Goal: Task Accomplishment & Management: Complete application form

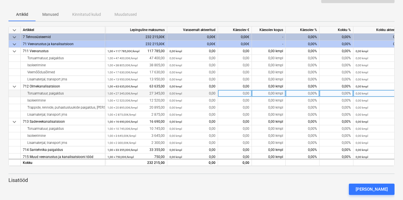
click at [244, 95] on div "0,00" at bounding box center [235, 93] width 34 height 7
click at [296, 94] on div "0,00%" at bounding box center [302, 93] width 34 height 7
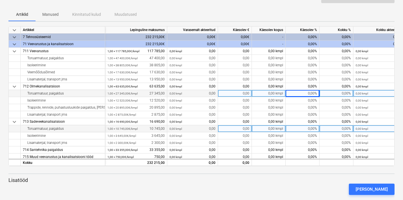
click at [292, 128] on div "0,00%" at bounding box center [302, 128] width 34 height 7
type input "10"
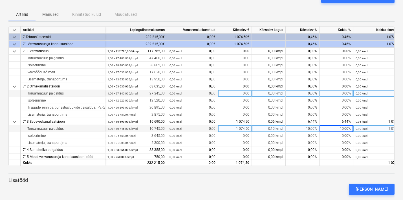
click at [303, 95] on div "0,00%" at bounding box center [302, 93] width 34 height 7
type input "10"
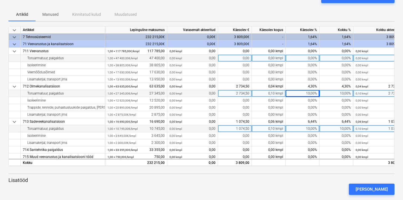
click at [300, 57] on div "0,00%" at bounding box center [302, 58] width 34 height 7
type input "10"
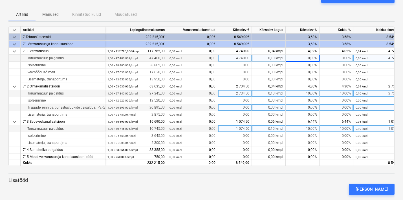
click at [303, 105] on div "0,00%" at bounding box center [302, 107] width 34 height 7
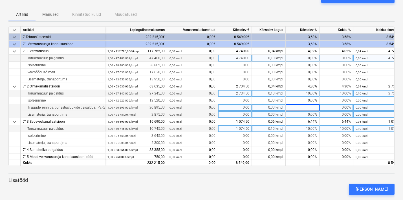
scroll to position [4, 0]
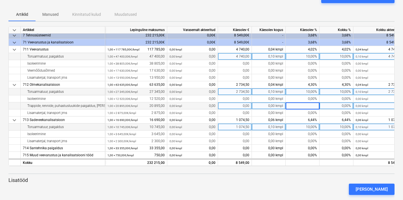
click at [304, 91] on div "10,00%" at bounding box center [302, 91] width 34 height 7
type input "15"
click at [311, 128] on div "10,00%" at bounding box center [302, 126] width 34 height 7
type input "15"
click at [276, 180] on p "Lisatööd" at bounding box center [201, 180] width 386 height 7
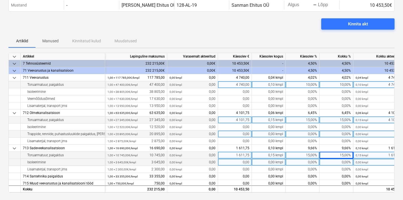
scroll to position [0, 0]
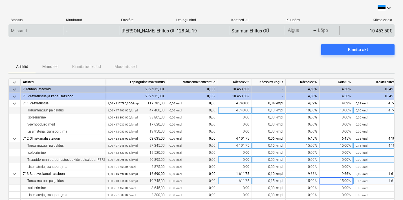
click at [27, 30] on div "Mustand" at bounding box center [36, 30] width 55 height 9
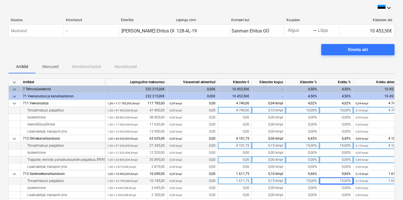
click at [334, 110] on div "10,00%" at bounding box center [336, 110] width 34 height 7
type input "0"
click at [341, 147] on div "15,00%" at bounding box center [336, 145] width 34 height 7
type input "0"
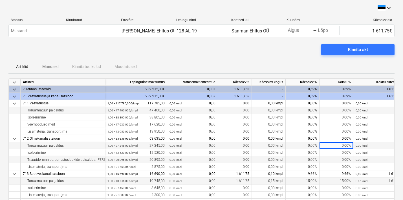
click at [342, 181] on div "15,00%" at bounding box center [336, 180] width 34 height 7
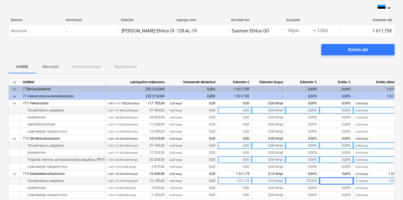
type input "0"
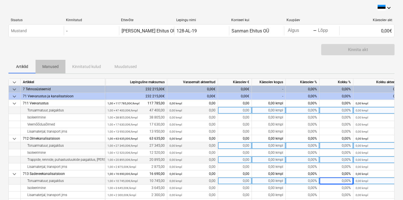
click at [51, 67] on p "Manused" at bounding box center [50, 67] width 16 height 6
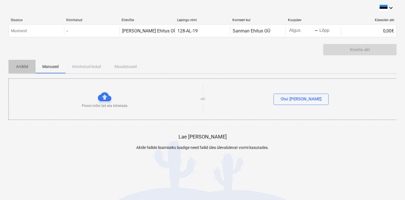
click at [19, 67] on p "Artiklid" at bounding box center [22, 67] width 14 height 6
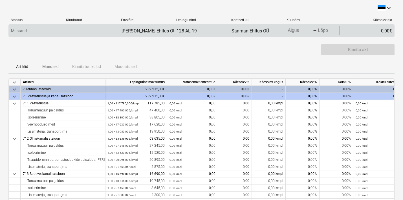
click at [31, 30] on div "Mustand" at bounding box center [36, 30] width 55 height 9
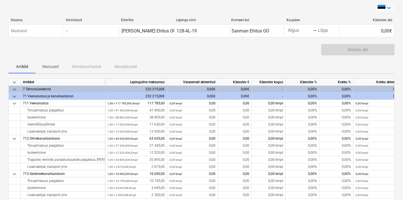
click at [390, 6] on icon "keyboard_arrow_down" at bounding box center [388, 8] width 7 height 7
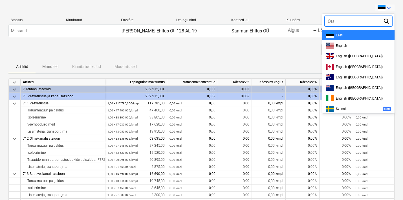
click at [390, 8] on div at bounding box center [201, 100] width 403 height 200
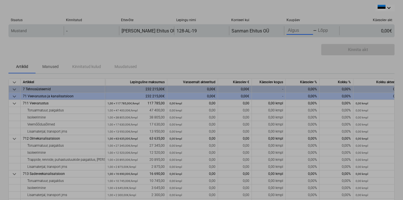
click at [295, 33] on body "keyboard_arrow_down Staatus Kinnitatud Ettevõte Lepingu nimi Konteeri kui Kuupä…" at bounding box center [201, 100] width 403 height 200
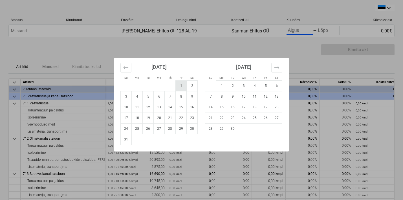
click at [179, 85] on td "1" at bounding box center [181, 85] width 11 height 11
type input "[DATE]"
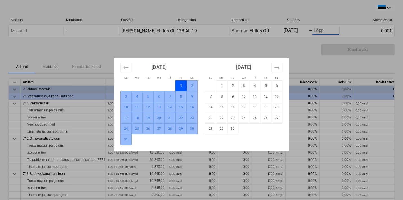
click at [125, 140] on td "31" at bounding box center [126, 139] width 11 height 11
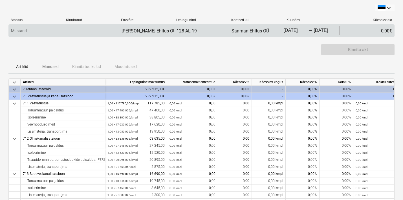
click at [21, 30] on p "Mustand" at bounding box center [19, 31] width 16 height 6
click at [20, 32] on p "Mustand" at bounding box center [19, 31] width 16 height 6
click at [26, 33] on p "Mustand" at bounding box center [19, 31] width 16 height 6
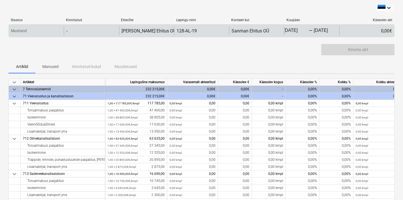
click at [72, 33] on div "-" at bounding box center [91, 30] width 55 height 9
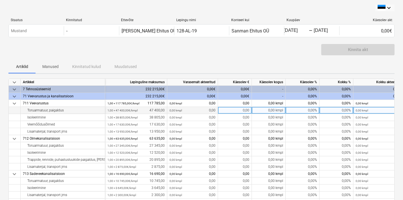
click at [305, 112] on div "0,00%" at bounding box center [302, 110] width 34 height 7
type input "10"
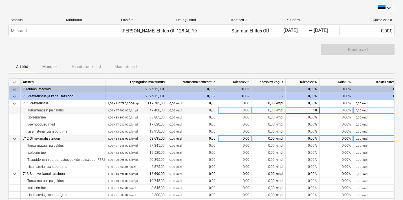
click at [299, 142] on div "0,00%" at bounding box center [302, 138] width 34 height 7
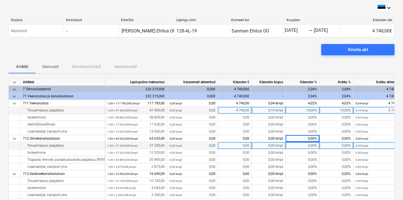
click at [300, 146] on div "0,00%" at bounding box center [302, 145] width 34 height 7
type input "15"
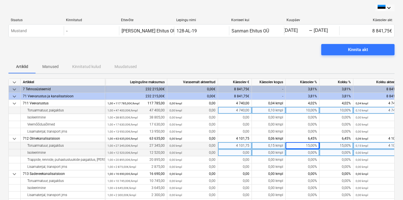
scroll to position [4, 0]
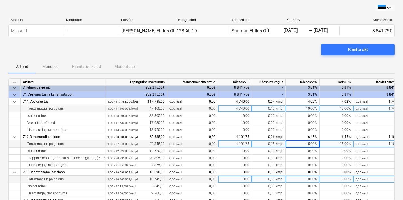
click at [305, 177] on div "0,00%" at bounding box center [302, 179] width 34 height 7
click at [305, 177] on input at bounding box center [302, 179] width 34 height 7
type input "15"
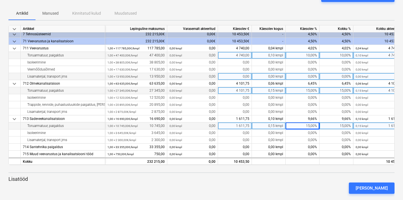
scroll to position [61, 0]
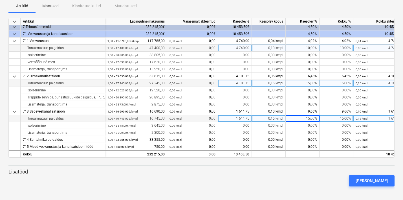
click at [241, 182] on div "[PERSON_NAME]" at bounding box center [201, 181] width 390 height 16
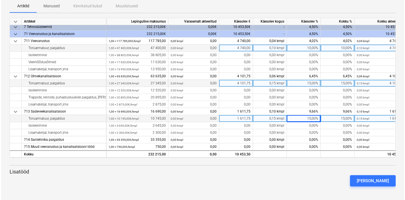
scroll to position [0, 0]
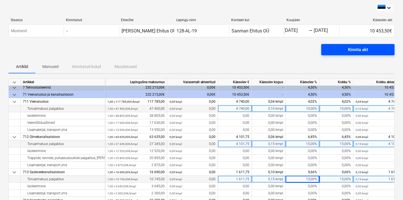
click at [350, 51] on div "Kinnita akt" at bounding box center [358, 49] width 20 height 7
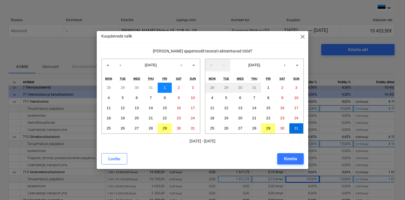
click at [164, 88] on abbr "1" at bounding box center [164, 87] width 2 height 4
click at [296, 128] on abbr "31" at bounding box center [296, 128] width 4 height 4
click at [284, 160] on div "Kinnita" at bounding box center [290, 158] width 13 height 7
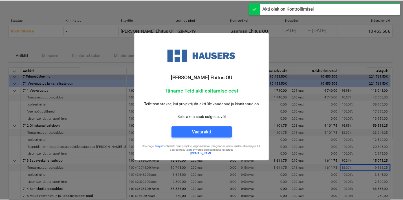
scroll to position [2, 0]
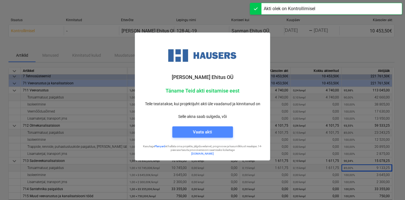
click at [199, 132] on div "Vaata akti" at bounding box center [202, 131] width 19 height 7
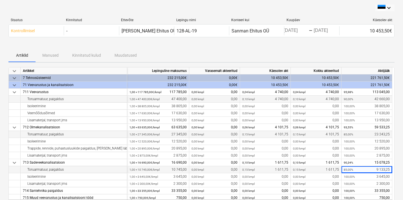
click at [89, 55] on div "Artiklid Manused Kinnitatud kulud Muudatused" at bounding box center [201, 55] width 386 height 14
click at [93, 56] on div "Artiklid Manused Kinnitatud kulud Muudatused" at bounding box center [201, 55] width 386 height 14
click at [116, 56] on div "Artiklid Manused Kinnitatud kulud Muudatused" at bounding box center [201, 55] width 386 height 14
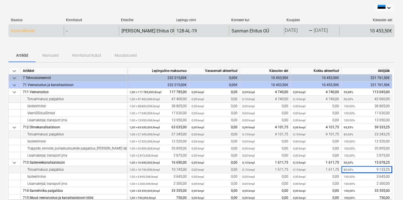
click at [378, 30] on div "10 453,50€" at bounding box center [366, 30] width 55 height 9
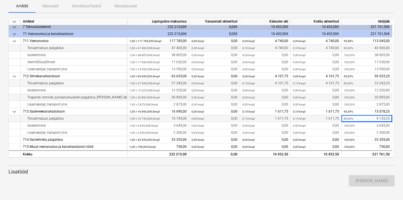
scroll to position [50, 0]
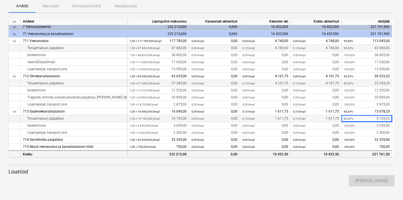
click at [274, 154] on div "10 453,50" at bounding box center [265, 154] width 46 height 7
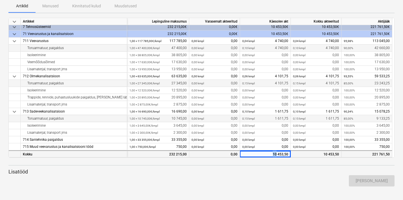
click at [274, 154] on div "10 453,50" at bounding box center [265, 154] width 46 height 7
drag, startPoint x: 274, startPoint y: 154, endPoint x: 278, endPoint y: 154, distance: 3.4
click at [278, 154] on div "10 453,50" at bounding box center [265, 154] width 46 height 7
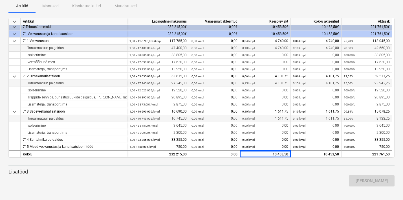
click at [256, 176] on div "[PERSON_NAME]" at bounding box center [201, 181] width 390 height 16
click at [251, 170] on p "Lisatööd" at bounding box center [201, 171] width 386 height 7
click at [240, 162] on div at bounding box center [201, 160] width 386 height 5
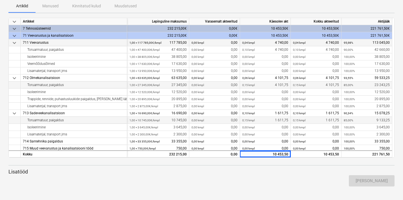
scroll to position [0, 0]
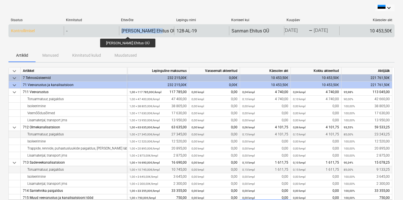
drag, startPoint x: 162, startPoint y: 32, endPoint x: 121, endPoint y: 32, distance: 40.6
click at [121, 32] on div "[PERSON_NAME] Ehitus OÜ" at bounding box center [146, 30] width 55 height 9
copy div "[PERSON_NAME] Ehitus OÜ"
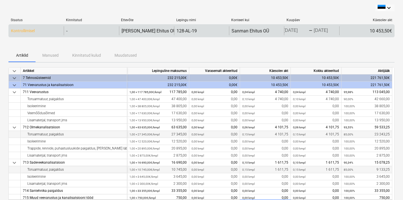
click at [373, 30] on div "10 453,50€" at bounding box center [366, 30] width 55 height 9
drag, startPoint x: 373, startPoint y: 30, endPoint x: 382, endPoint y: 30, distance: 9.0
click at [382, 30] on div "10 453,50€" at bounding box center [366, 30] width 55 height 9
copy div "10 453,50"
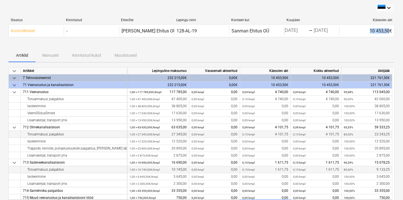
copy div "10 453,50"
